Goal: Transaction & Acquisition: Book appointment/travel/reservation

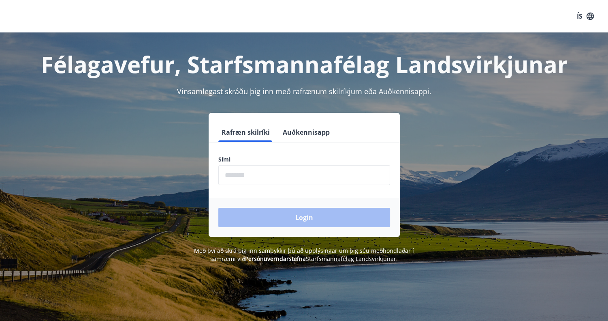
click at [294, 179] on input "phone" at bounding box center [304, 175] width 172 height 20
type input "********"
click at [218, 208] on button "Login" at bounding box center [304, 217] width 172 height 19
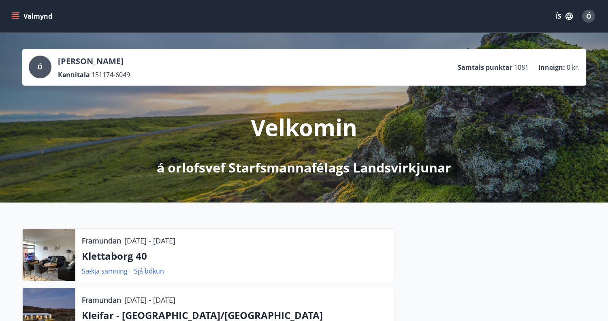
click at [14, 15] on icon "menu" at bounding box center [15, 16] width 8 height 8
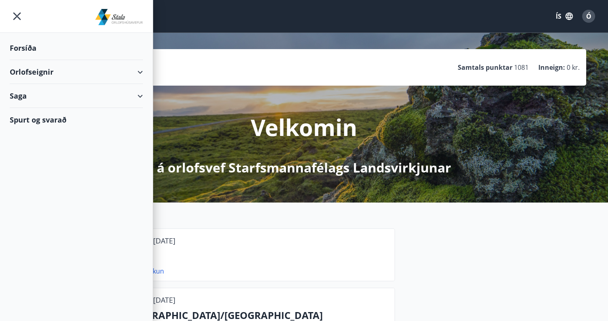
click at [21, 73] on div "Orlofseignir" at bounding box center [76, 72] width 133 height 24
click at [30, 95] on div "Framboð" at bounding box center [76, 92] width 120 height 17
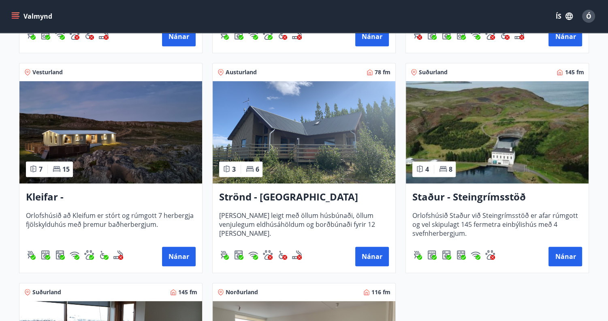
scroll to position [405, 0]
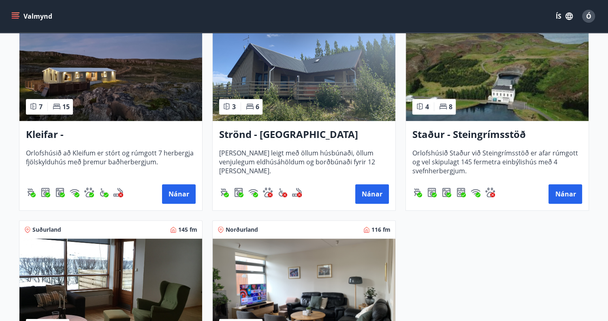
click at [81, 134] on h3 "Kleifar - [GEOGRAPHIC_DATA]/[GEOGRAPHIC_DATA]" at bounding box center [111, 134] width 170 height 15
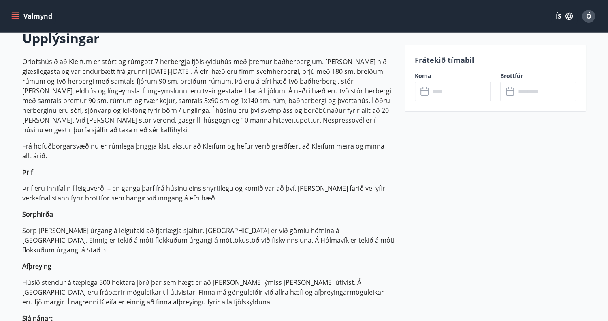
scroll to position [284, 0]
